Goal: Task Accomplishment & Management: Complete application form

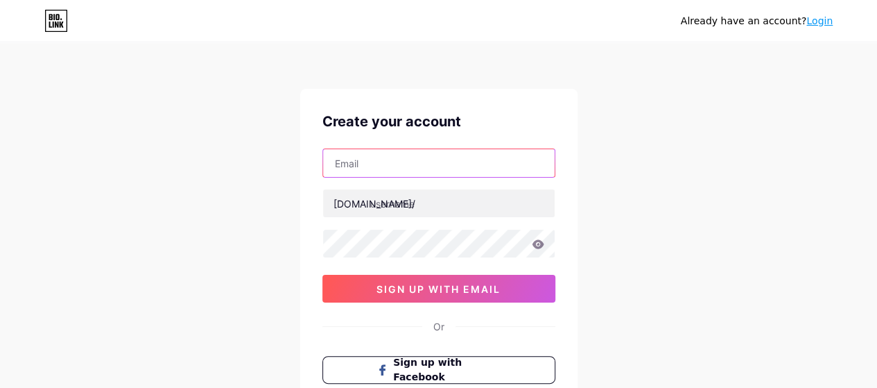
click at [387, 164] on input "text" at bounding box center [439, 163] width 232 height 28
type input "[EMAIL_ADDRESS][DOMAIN_NAME]"
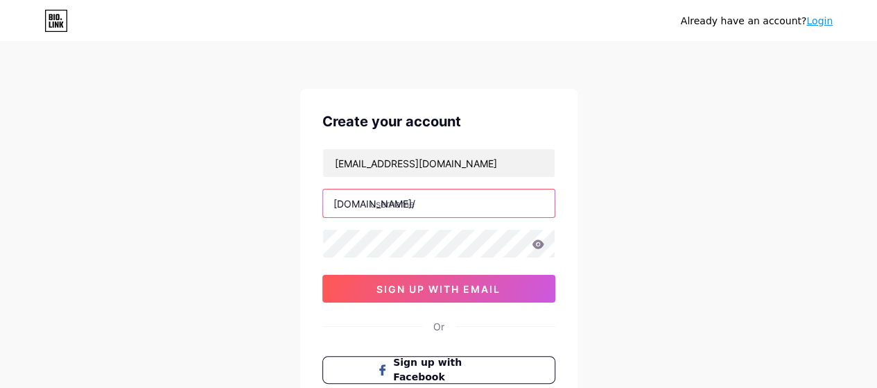
click at [401, 205] on input "text" at bounding box center [439, 203] width 232 height 28
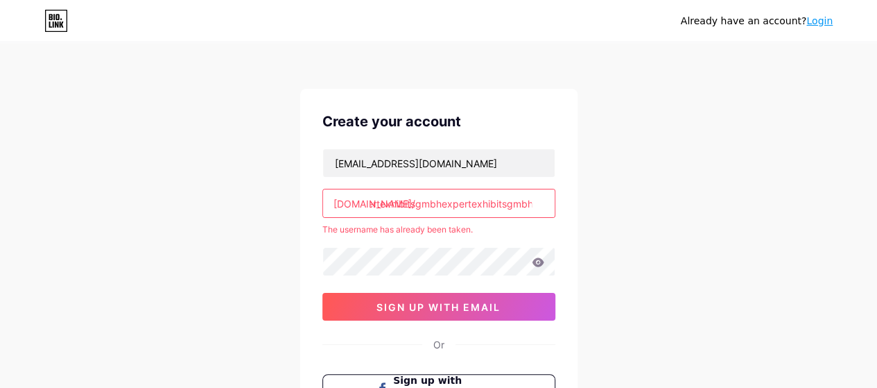
click at [458, 202] on input "expertexhibitsgmbhexpertexhibitsgmbh" at bounding box center [439, 203] width 232 height 28
drag, startPoint x: 458, startPoint y: 202, endPoint x: 480, endPoint y: 202, distance: 21.5
click at [480, 202] on input "expertexhibitsgmbhexpertexhibitsgmbh" at bounding box center [439, 203] width 232 height 28
click at [442, 201] on input "expertexhibitsgmbhexpertexhibitsgmbh" at bounding box center [439, 203] width 232 height 28
drag, startPoint x: 441, startPoint y: 200, endPoint x: 544, endPoint y: 205, distance: 102.7
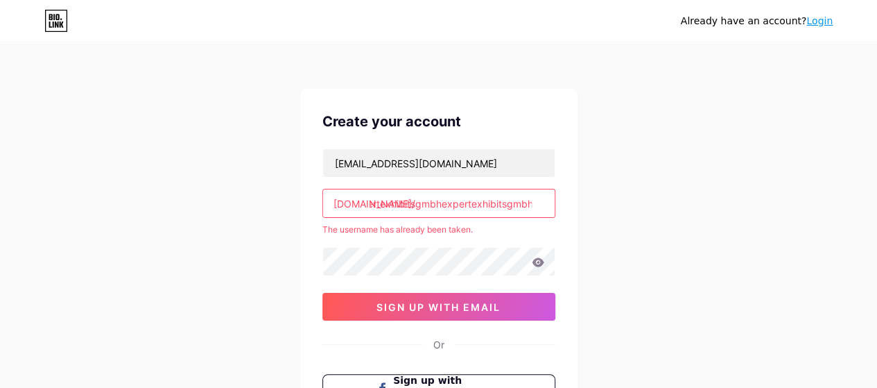
click at [544, 205] on input "expertexhibitsgmbhexpertexhibitsgmbh" at bounding box center [439, 203] width 232 height 28
paste input "text"
type input "expertexhibitsgmbh"
click at [498, 220] on div "[EMAIL_ADDRESS][DOMAIN_NAME] [DOMAIN_NAME]/ expertexhibitsgmbh The username has…" at bounding box center [438, 234] width 233 height 172
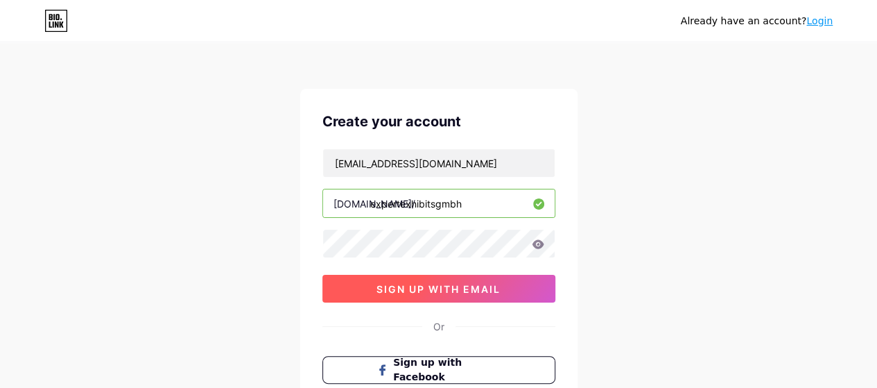
click at [423, 286] on span "sign up with email" at bounding box center [438, 289] width 124 height 12
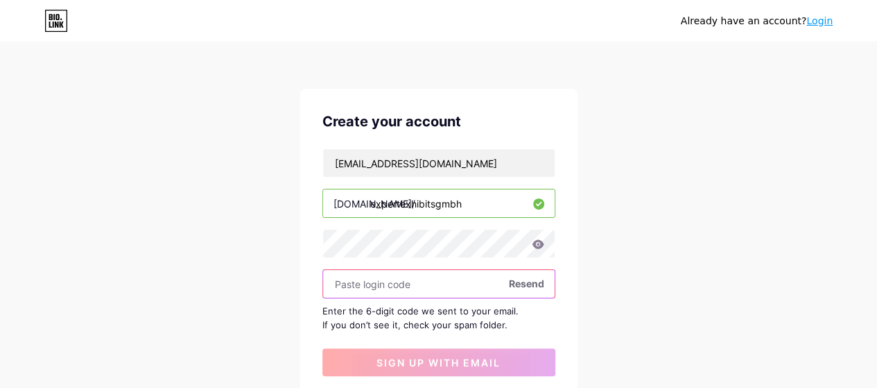
scroll to position [69, 0]
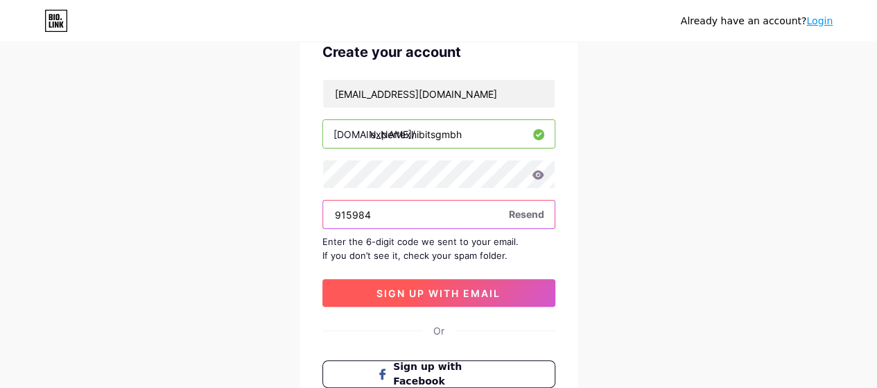
type input "915984"
click at [427, 288] on span "sign up with email" at bounding box center [438, 293] width 124 height 12
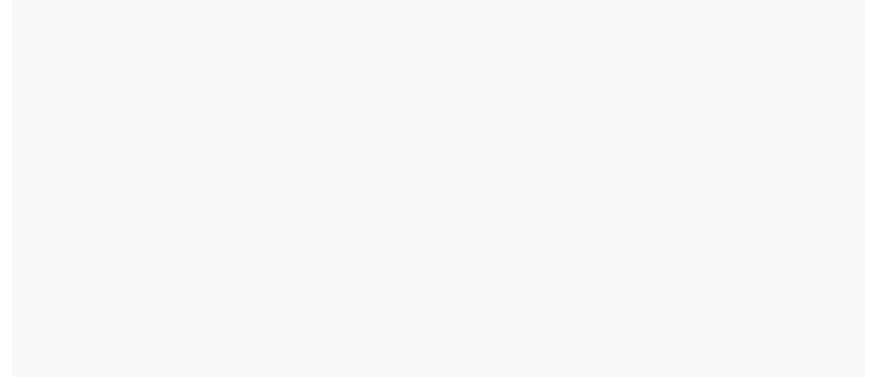
scroll to position [0, 0]
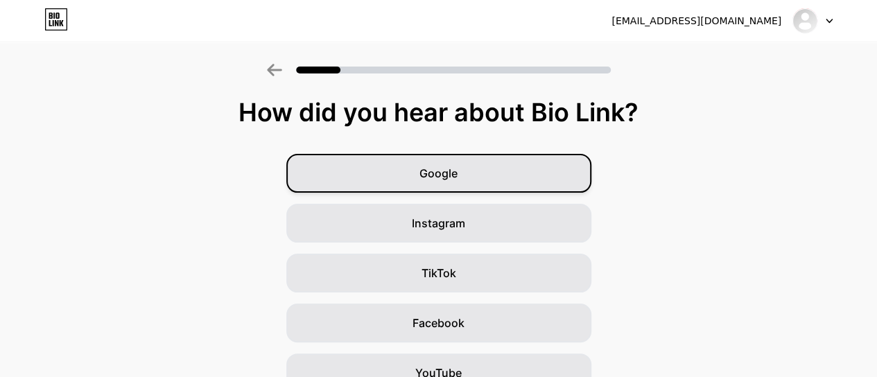
click at [449, 170] on span "Google" at bounding box center [438, 173] width 38 height 17
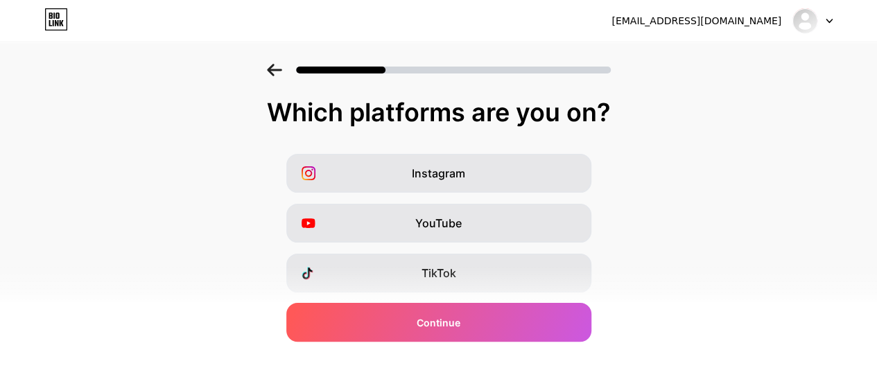
click at [726, 150] on div "Which platforms are you on? Instagram YouTube TikTok Facebook Twitter/X Buy Me …" at bounding box center [438, 320] width 877 height 444
click at [727, 149] on div "Which platforms are you on? Instagram YouTube TikTok Facebook Twitter/X Buy Me …" at bounding box center [438, 320] width 877 height 444
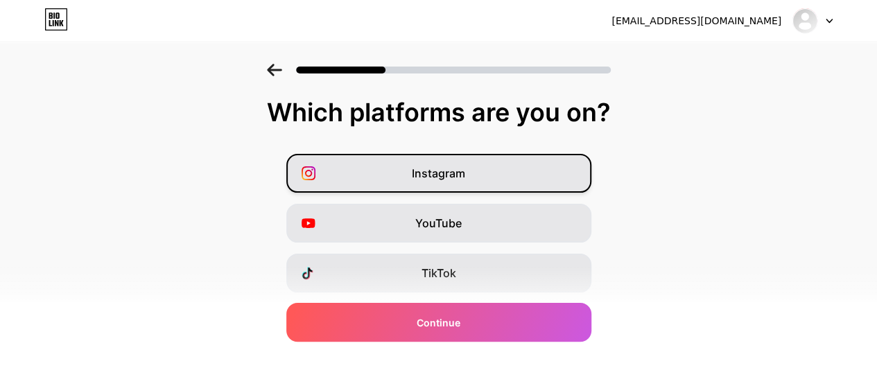
click at [444, 171] on span "Instagram" at bounding box center [438, 173] width 53 height 17
click at [446, 172] on span "Instagram" at bounding box center [438, 173] width 53 height 17
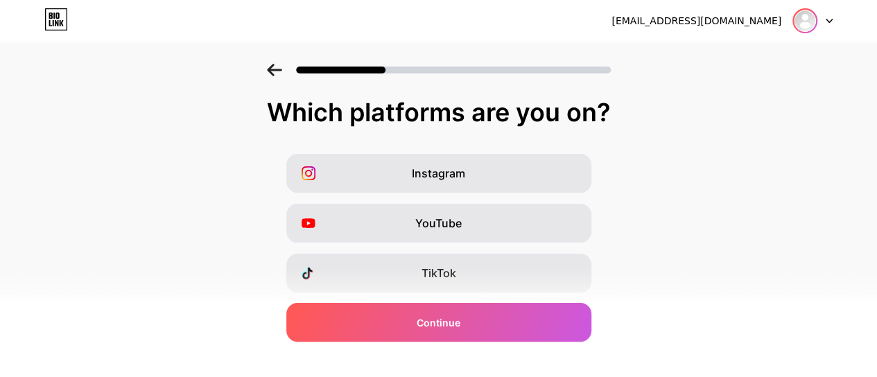
click at [804, 17] on img at bounding box center [805, 21] width 22 height 22
click at [831, 19] on icon at bounding box center [829, 21] width 7 height 5
click at [831, 19] on icon at bounding box center [829, 20] width 6 height 3
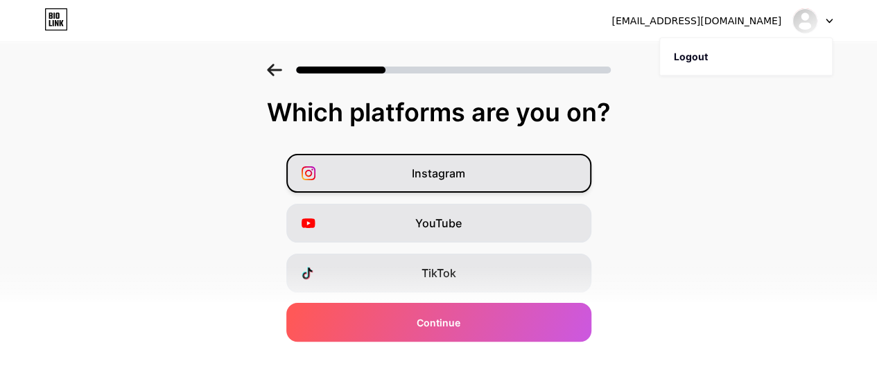
click at [484, 166] on div "Instagram" at bounding box center [438, 173] width 305 height 39
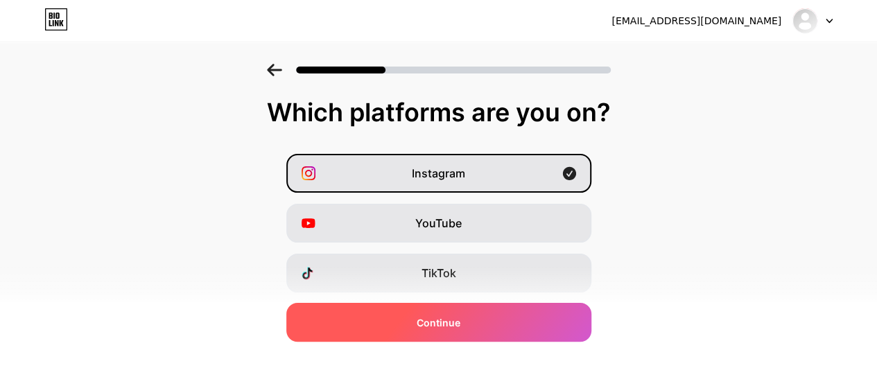
click at [451, 315] on span "Continue" at bounding box center [439, 322] width 44 height 15
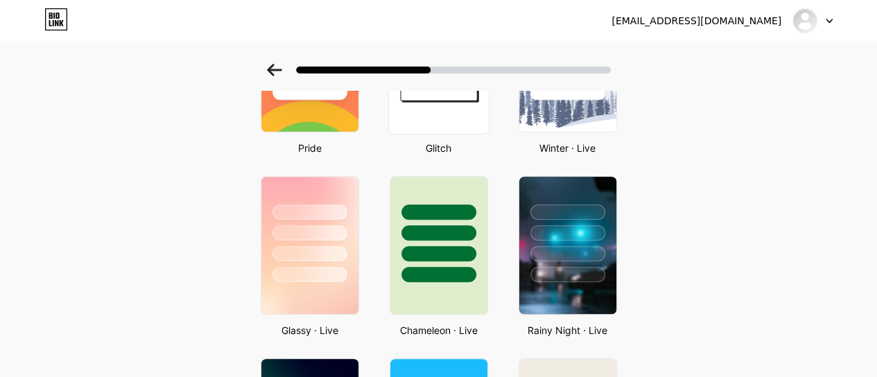
scroll to position [208, 0]
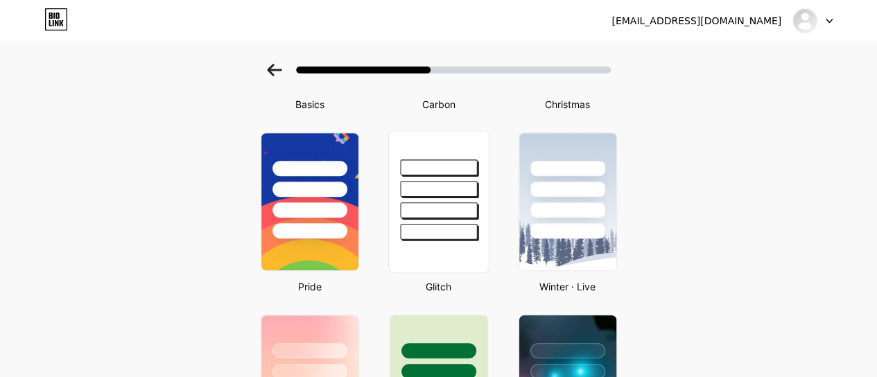
click at [454, 217] on div at bounding box center [438, 210] width 77 height 16
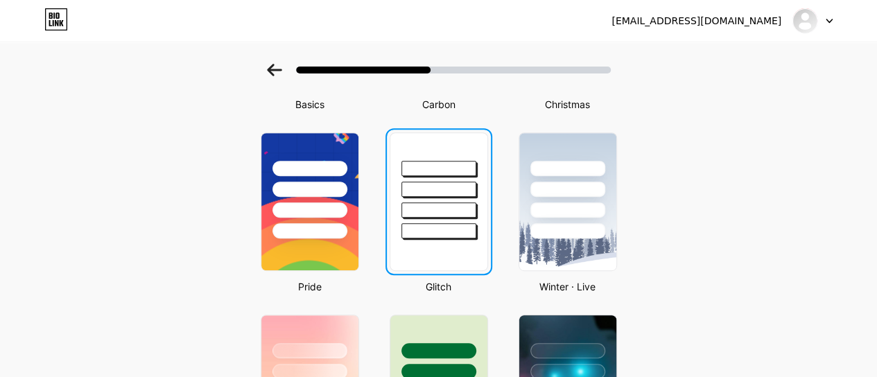
scroll to position [0, 0]
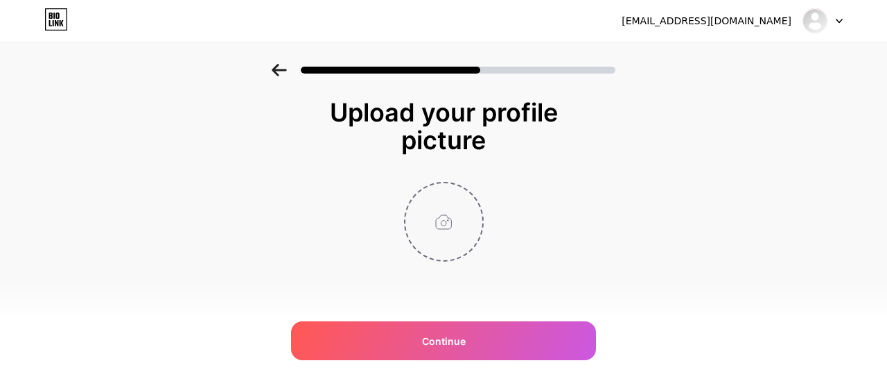
click at [424, 214] on input "file" at bounding box center [444, 221] width 77 height 77
type input "C:\fakepath\Expert Exhibits GmbH Logo.jpg"
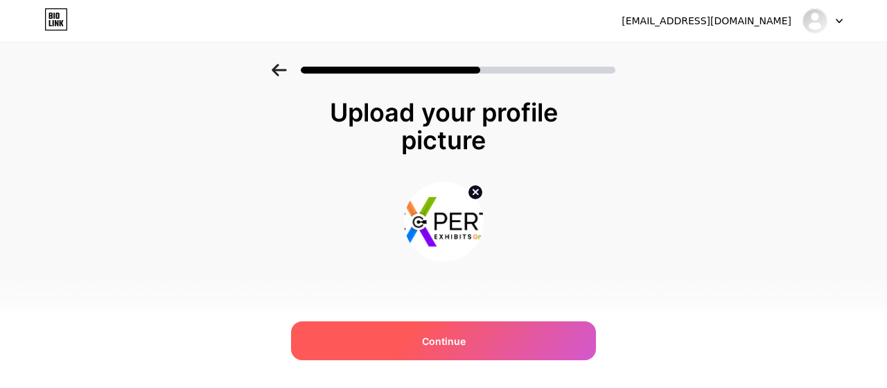
click at [456, 335] on span "Continue" at bounding box center [444, 340] width 44 height 15
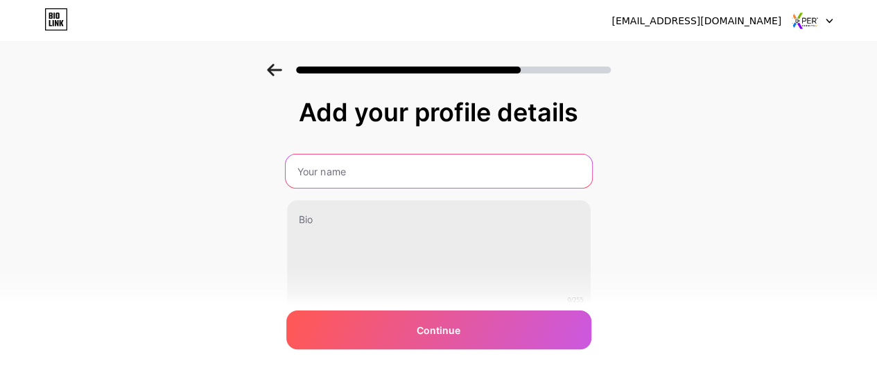
click at [417, 170] on input "text" at bounding box center [438, 171] width 306 height 33
type input "Expert Exhibits Gmbh"
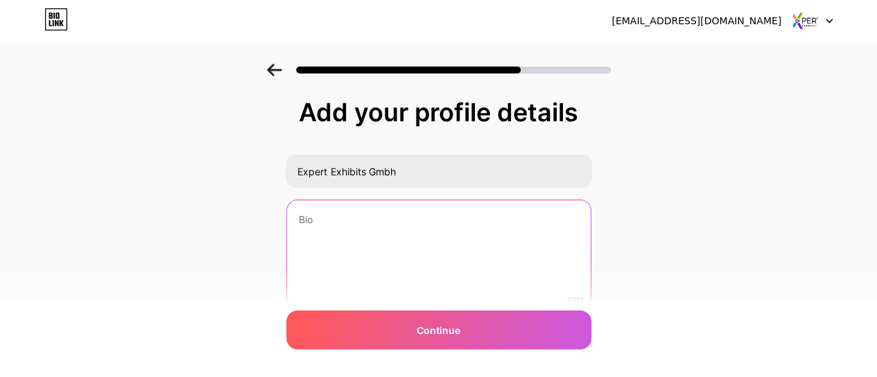
click at [385, 218] on textarea at bounding box center [439, 256] width 304 height 112
paste textarea "Expert Exhibits GmbH is a leading exhibition stand builder and contractor in [G…"
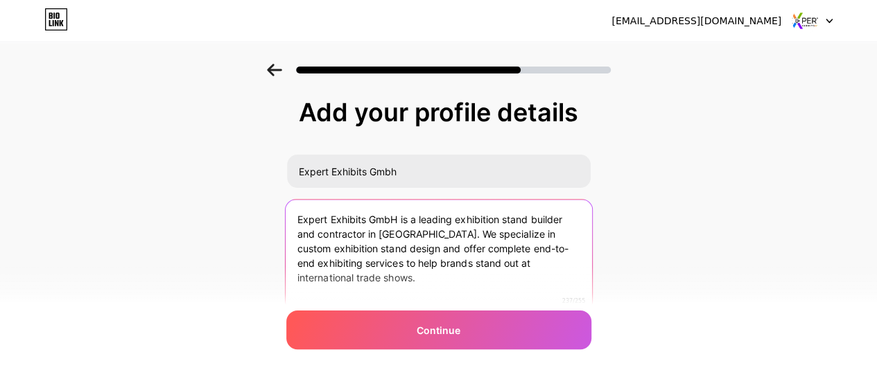
scroll to position [58, 0]
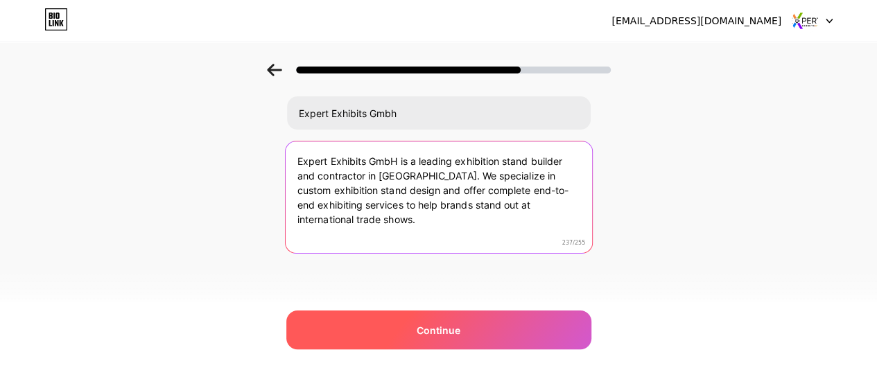
type textarea "Expert Exhibits GmbH is a leading exhibition stand builder and contractor in [G…"
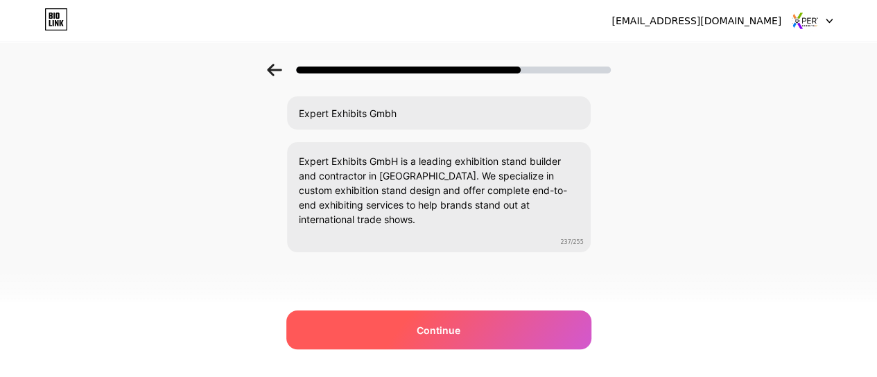
click at [433, 327] on span "Continue" at bounding box center [439, 330] width 44 height 15
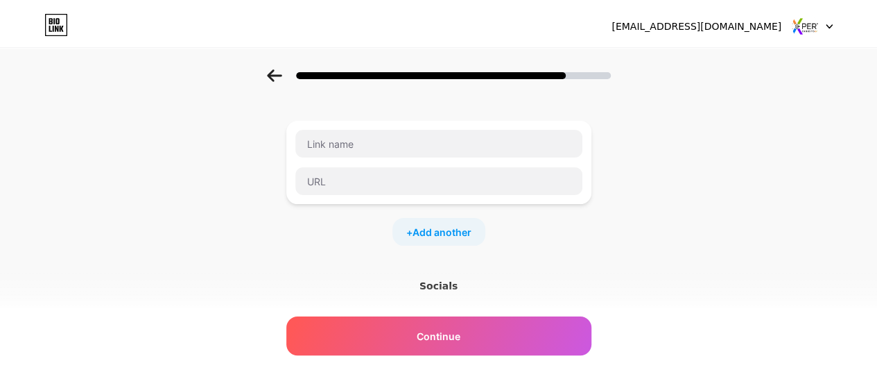
scroll to position [0, 0]
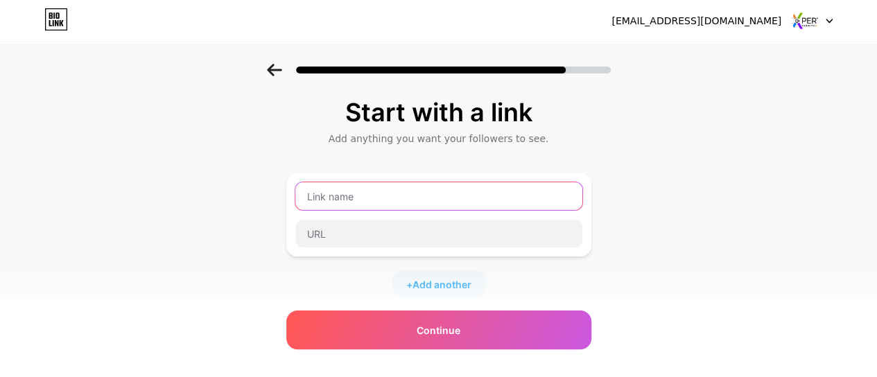
click at [374, 196] on input "text" at bounding box center [438, 196] width 287 height 28
click at [374, 197] on input "text" at bounding box center [438, 196] width 287 height 28
type input "Exhiba"
type input "Exhibition stand builder in [GEOGRAPHIC_DATA]"
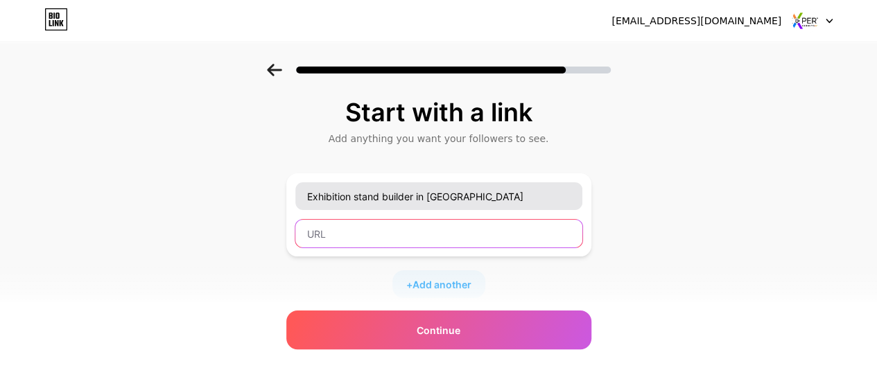
paste input "[URL][DOMAIN_NAME]"
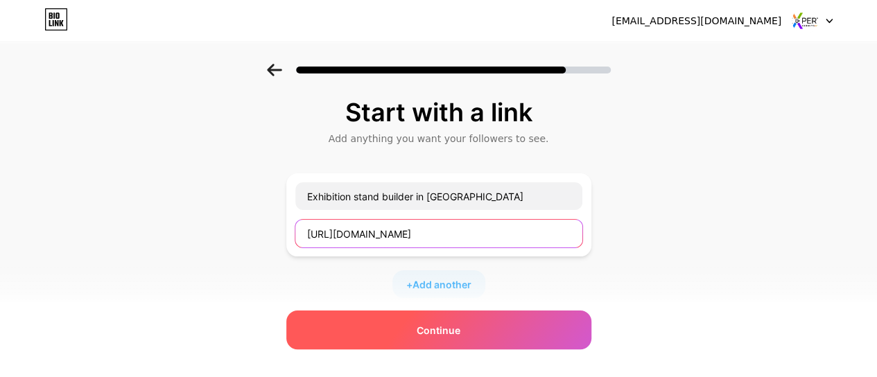
type input "[URL][DOMAIN_NAME]"
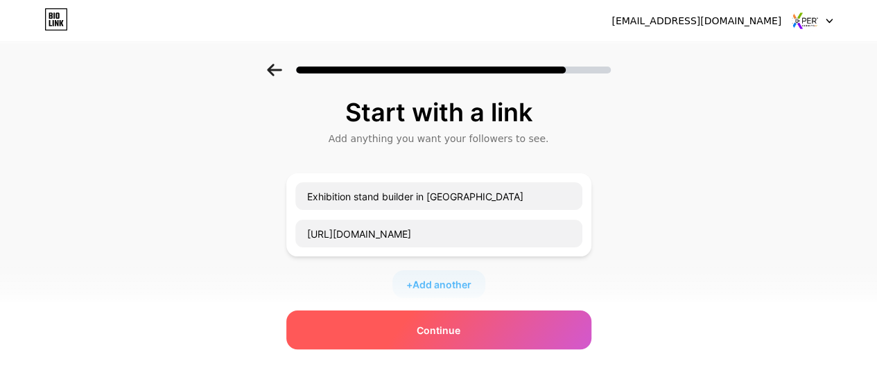
click at [428, 324] on span "Continue" at bounding box center [439, 330] width 44 height 15
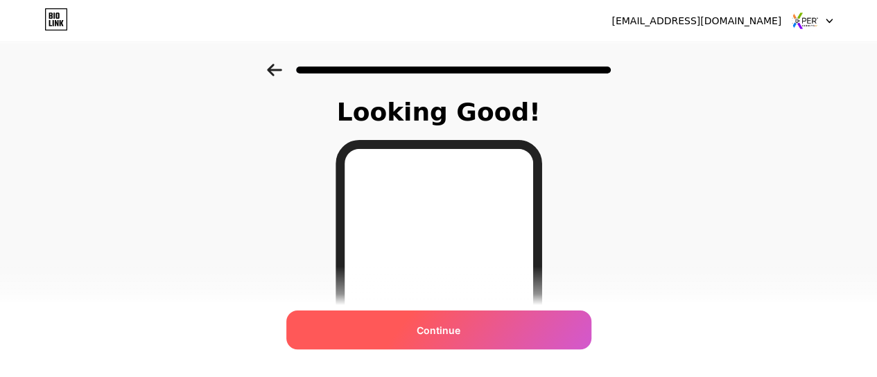
click at [451, 340] on div "Continue" at bounding box center [438, 330] width 305 height 39
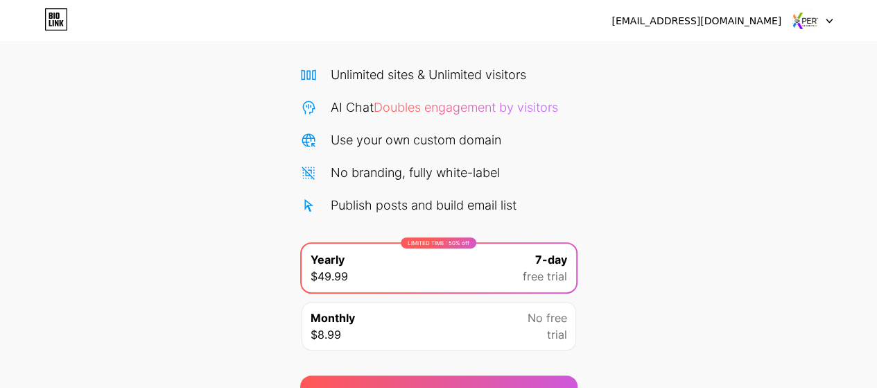
scroll to position [31, 0]
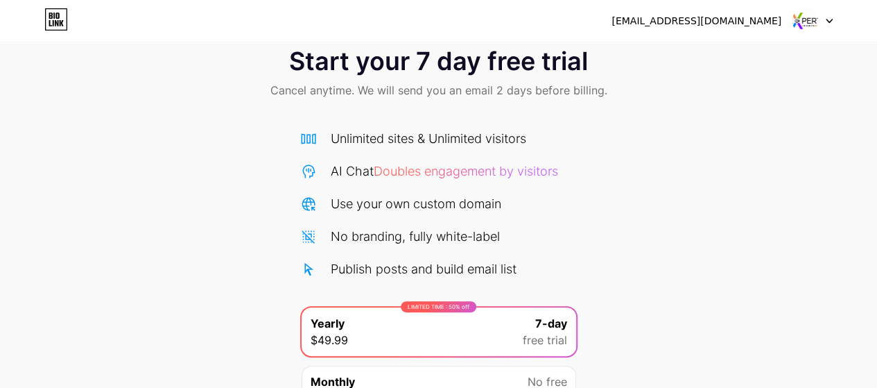
click at [586, 69] on span "Start your 7 day free trial" at bounding box center [438, 61] width 299 height 28
click at [809, 26] on img at bounding box center [805, 21] width 26 height 26
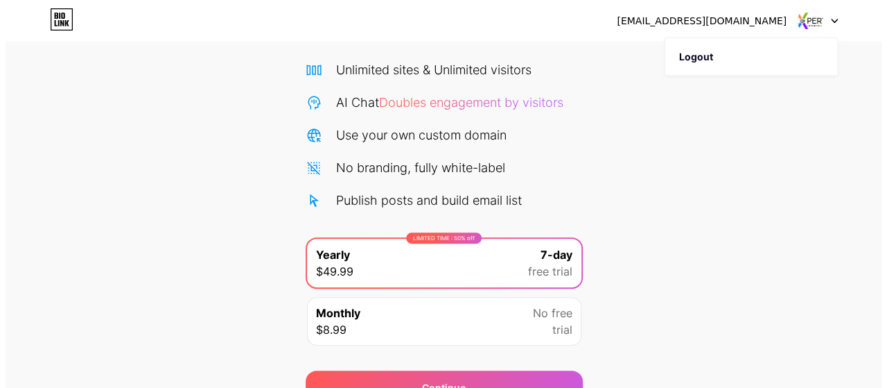
scroll to position [169, 0]
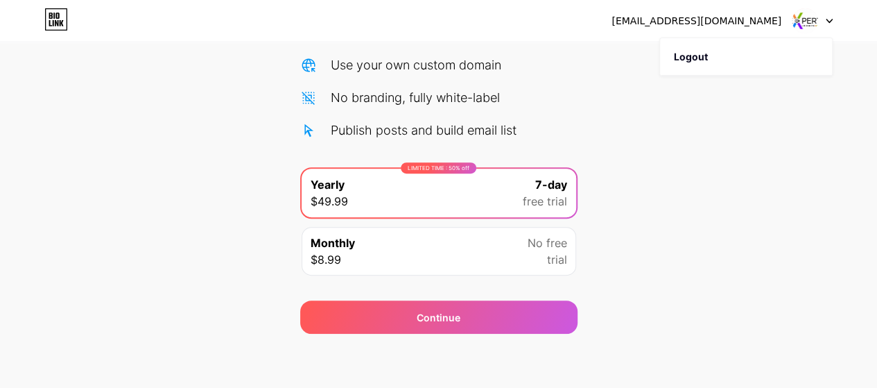
click at [491, 235] on div "Monthly $8.99 No free trial" at bounding box center [439, 251] width 275 height 49
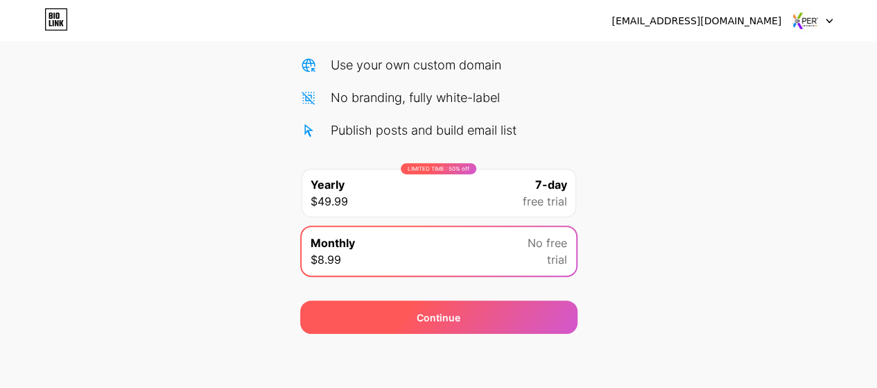
click at [487, 320] on div "Continue" at bounding box center [438, 316] width 277 height 33
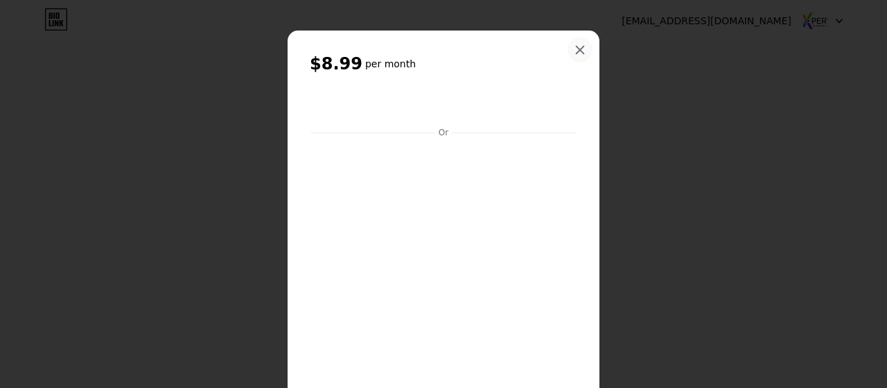
click at [577, 49] on icon at bounding box center [581, 50] width 8 height 8
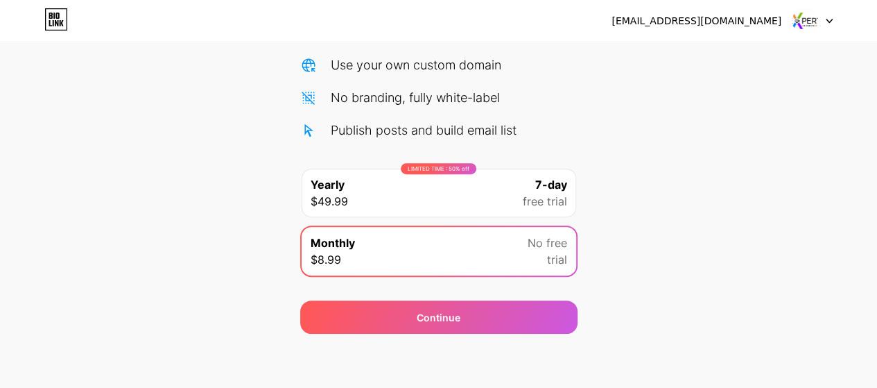
click at [458, 190] on div "LIMITED TIME : 50% off Yearly $49.99 7-day free trial" at bounding box center [439, 192] width 275 height 49
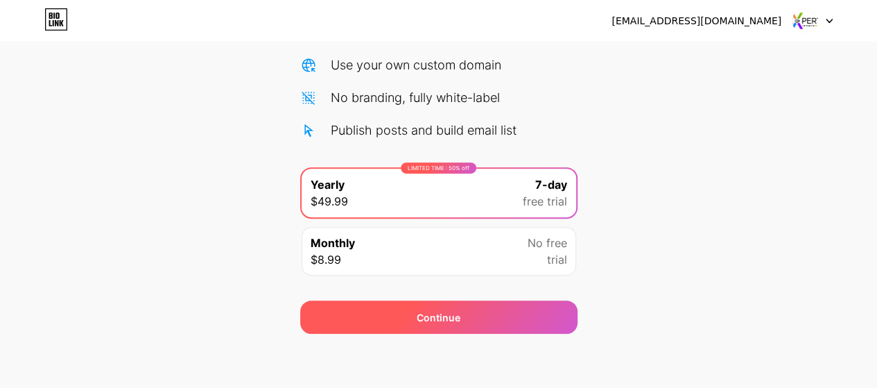
click at [444, 315] on div "Continue" at bounding box center [439, 317] width 44 height 15
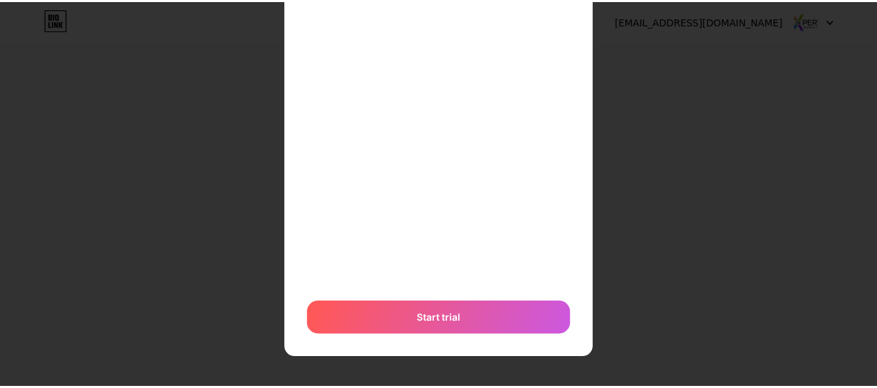
scroll to position [0, 0]
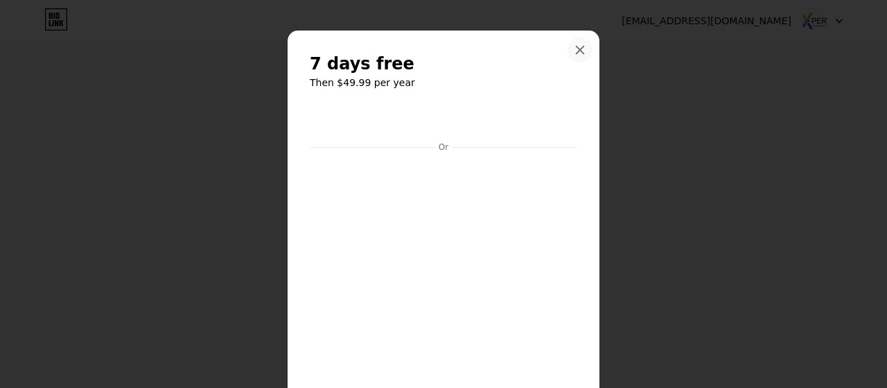
click at [583, 51] on div at bounding box center [580, 49] width 25 height 25
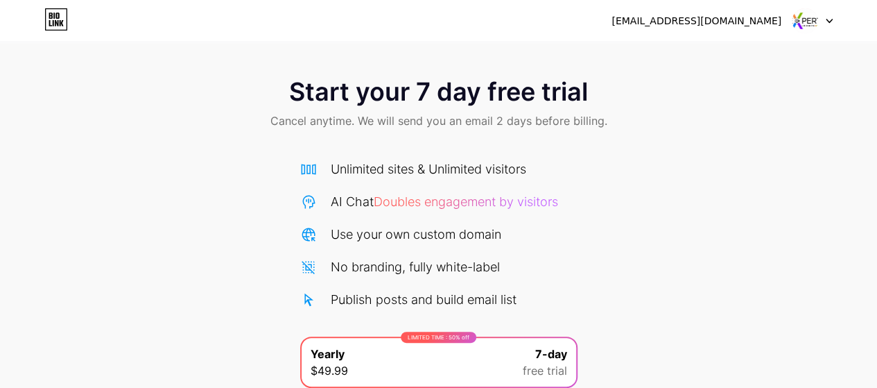
click at [54, 19] on icon at bounding box center [53, 15] width 1 height 6
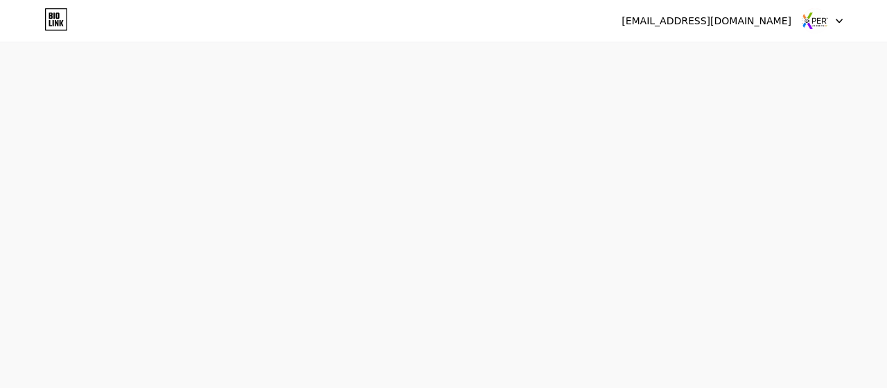
click at [817, 24] on img at bounding box center [815, 21] width 26 height 26
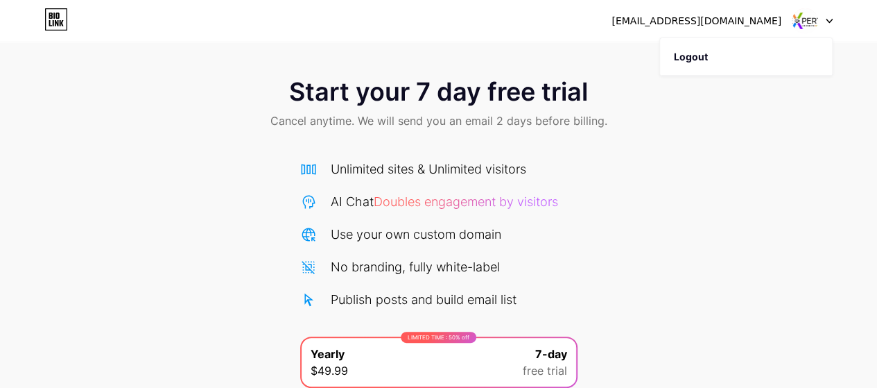
click at [828, 21] on icon at bounding box center [829, 20] width 6 height 3
